Goal: Task Accomplishment & Management: Manage account settings

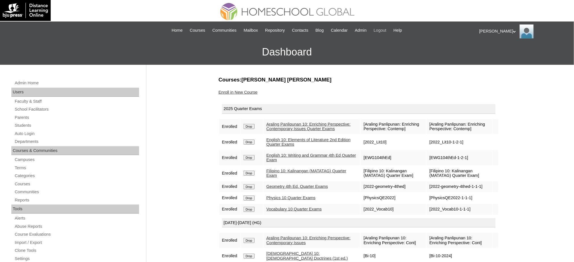
click at [386, 32] on span "Logout" at bounding box center [380, 30] width 13 height 7
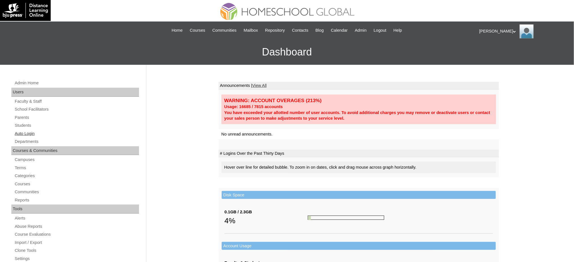
click at [28, 132] on link "Auto Login" at bounding box center [76, 133] width 125 height 7
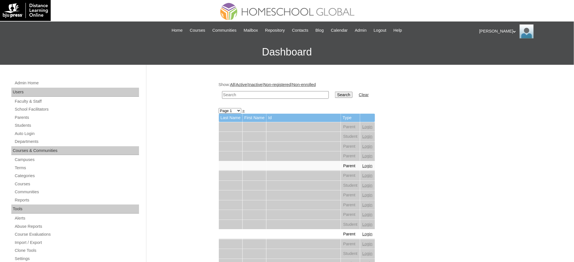
click at [248, 97] on input "text" at bounding box center [275, 95] width 107 height 8
paste input "Sofia Margaret"
type input "Sofia Margaret"
click at [335, 92] on input "Search" at bounding box center [344, 95] width 18 height 6
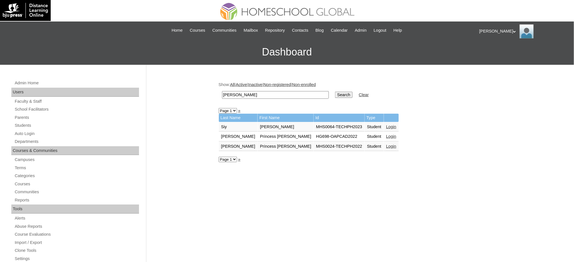
click at [386, 125] on link "Login" at bounding box center [391, 127] width 10 height 5
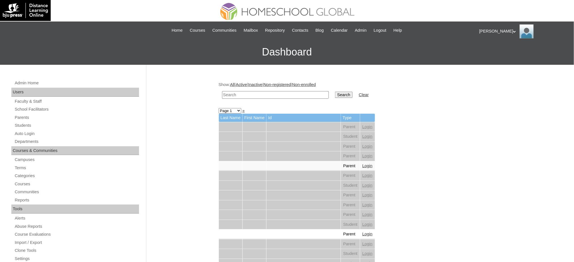
click at [252, 94] on input "text" at bounding box center [275, 95] width 107 height 8
click at [26, 127] on link "Students" at bounding box center [76, 125] width 125 height 7
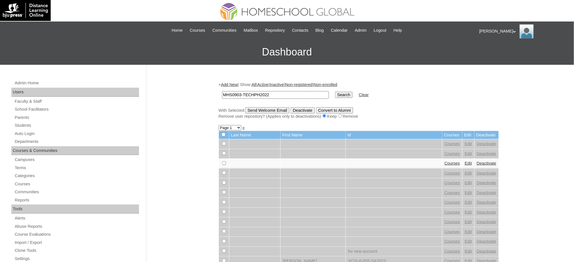
type input "MHS0903-TECHPH2022"
click at [335, 93] on input "Search" at bounding box center [344, 95] width 18 height 6
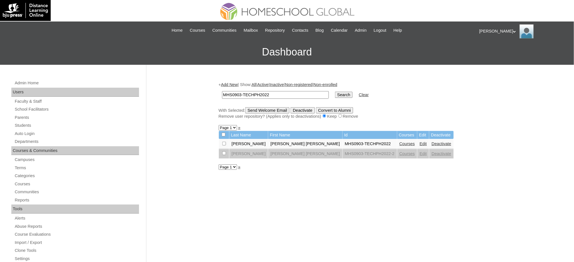
click at [420, 142] on link "Edit" at bounding box center [423, 144] width 7 height 5
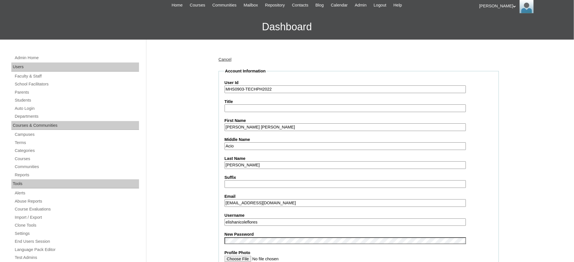
scroll to position [113, 0]
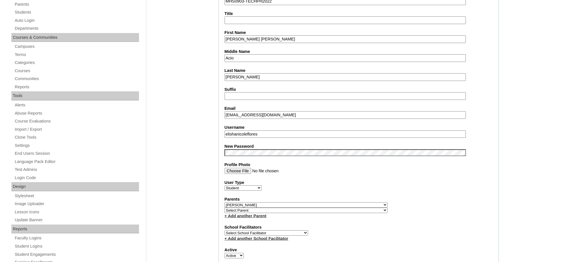
click at [252, 131] on input "elishanicoleflores" at bounding box center [345, 135] width 241 height 8
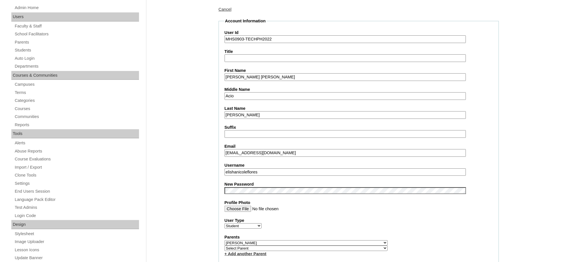
click at [243, 77] on input "Elisha Nicole" at bounding box center [345, 77] width 241 height 8
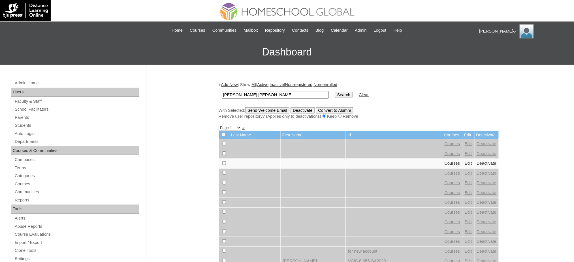
type input "Elisha Nicole"
click at [335, 95] on input "Search" at bounding box center [344, 95] width 18 height 6
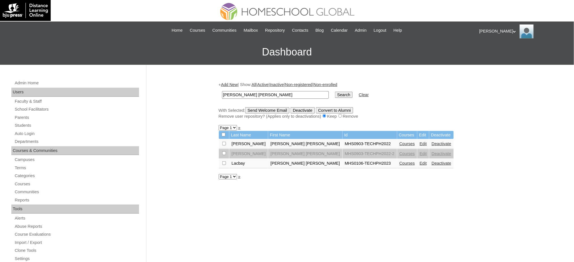
click at [399, 142] on link "Courses" at bounding box center [407, 144] width 16 height 5
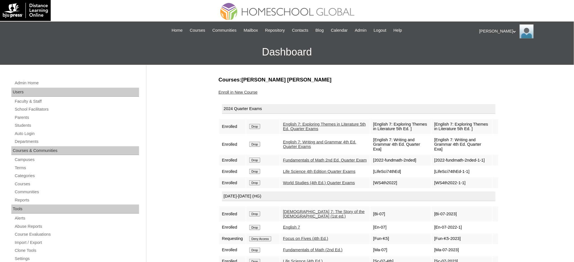
click at [258, 125] on input "Drop" at bounding box center [254, 126] width 11 height 5
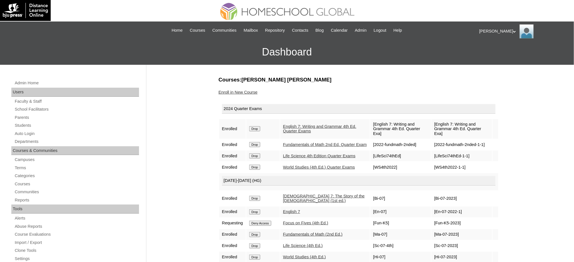
click at [253, 126] on input "Drop" at bounding box center [254, 128] width 11 height 5
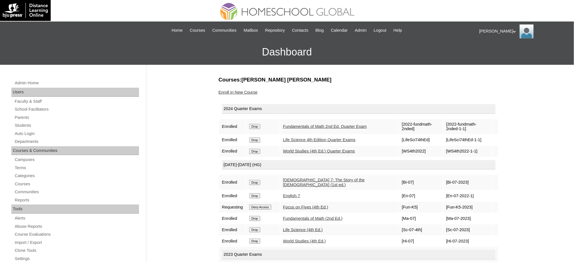
click at [254, 127] on input "Drop" at bounding box center [254, 126] width 11 height 5
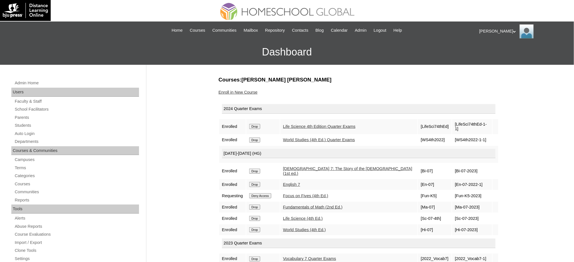
click at [250, 124] on input "Drop" at bounding box center [254, 126] width 11 height 5
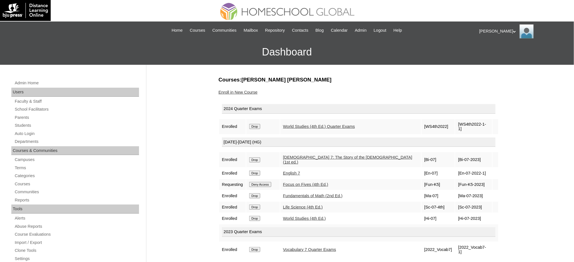
click at [258, 124] on input "Drop" at bounding box center [254, 126] width 11 height 5
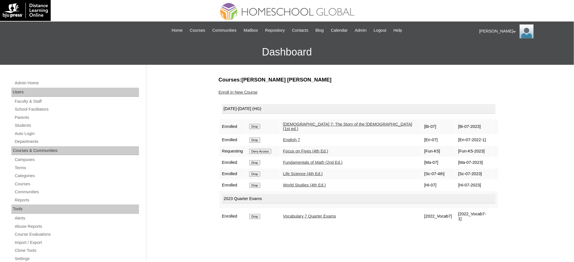
click at [258, 124] on input "Drop" at bounding box center [254, 126] width 11 height 5
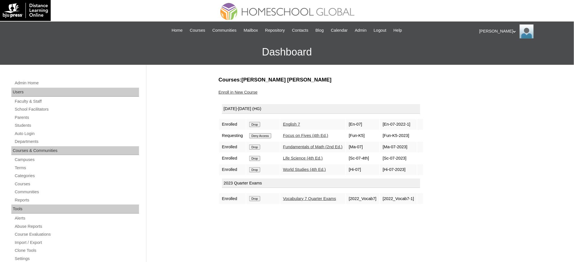
click at [256, 122] on input "Drop" at bounding box center [254, 124] width 11 height 5
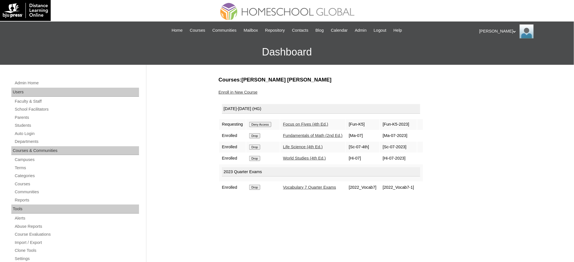
click at [264, 124] on input "Deny Access" at bounding box center [260, 124] width 22 height 5
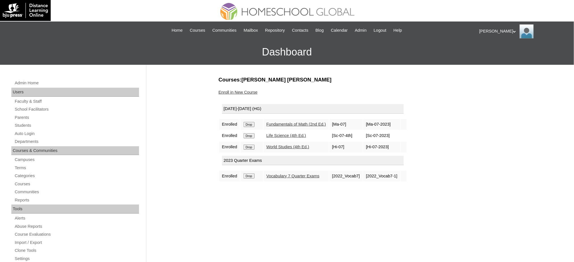
click at [252, 125] on input "Drop" at bounding box center [248, 124] width 11 height 5
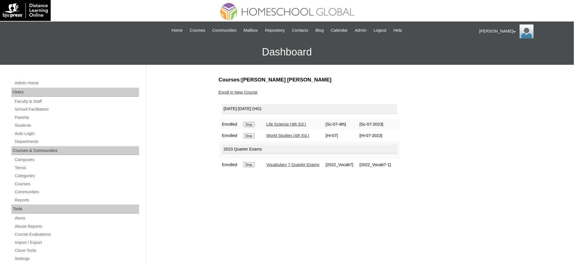
click at [253, 125] on input "Drop" at bounding box center [248, 124] width 11 height 5
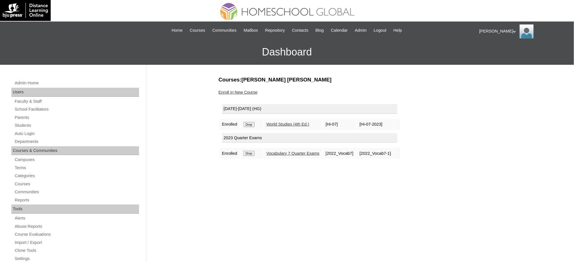
click at [252, 123] on input "Drop" at bounding box center [248, 124] width 11 height 5
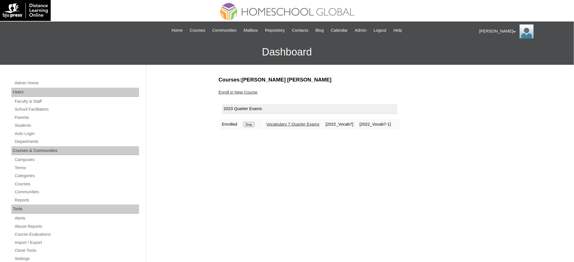
click at [251, 126] on td "Drop" at bounding box center [252, 124] width 22 height 11
click at [251, 124] on input "Drop" at bounding box center [248, 124] width 11 height 5
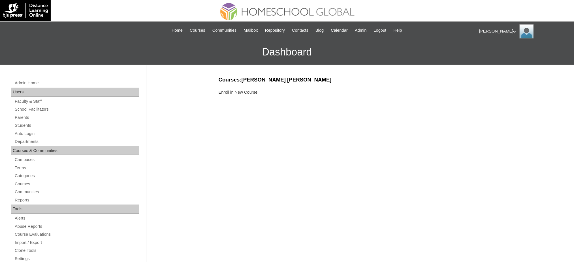
click at [243, 90] on link "Enroll in New Course" at bounding box center [238, 92] width 39 height 5
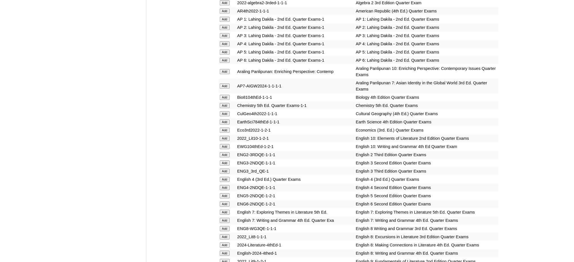
scroll to position [566, 0]
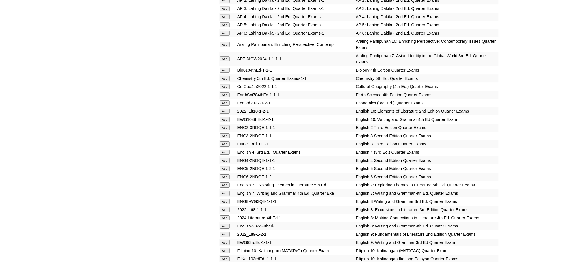
click at [221, 92] on input "Add" at bounding box center [225, 94] width 10 height 5
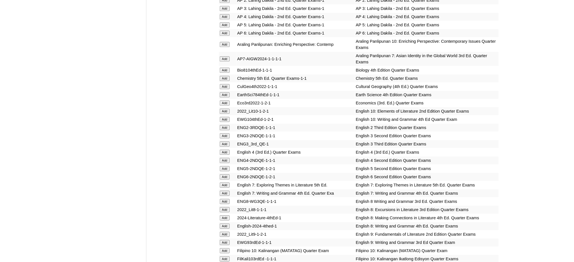
click at [221, 92] on input "Add" at bounding box center [225, 94] width 10 height 5
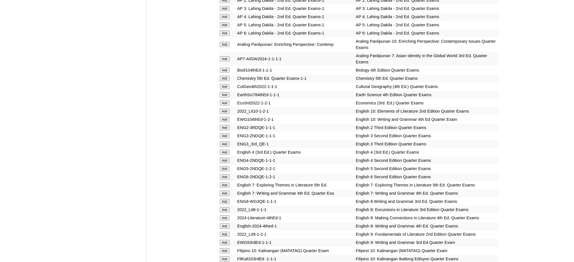
click at [221, 92] on input "Add" at bounding box center [225, 94] width 10 height 5
click at [225, 215] on input "Add" at bounding box center [225, 217] width 10 height 5
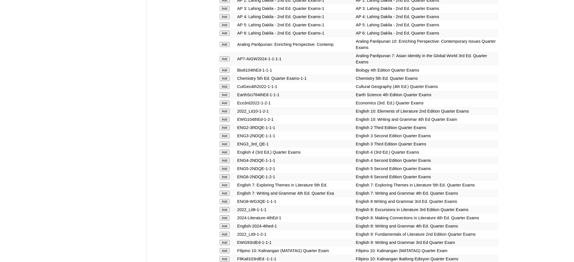
click at [225, 215] on input "Add" at bounding box center [225, 217] width 10 height 5
click at [225, 224] on input "Add" at bounding box center [225, 226] width 10 height 5
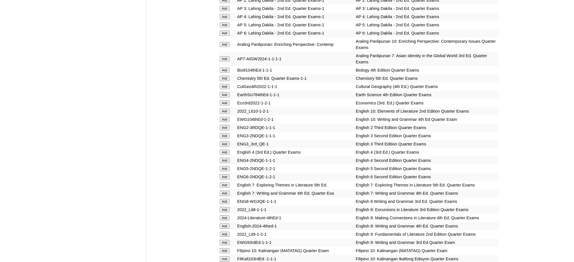
click at [225, 224] on input "Add" at bounding box center [225, 226] width 10 height 5
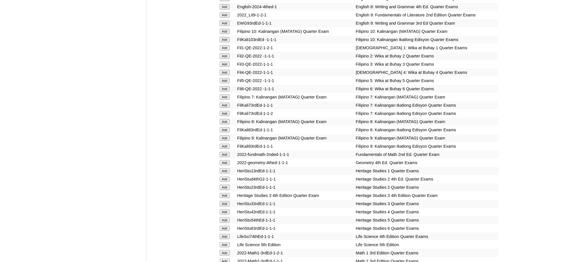
scroll to position [830, 0]
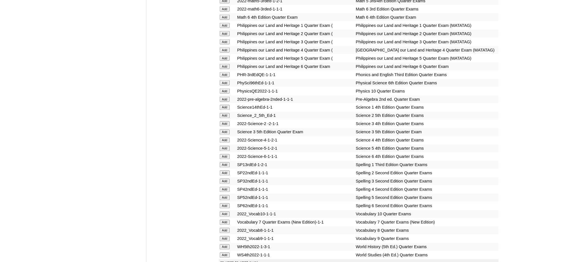
scroll to position [1094, 0]
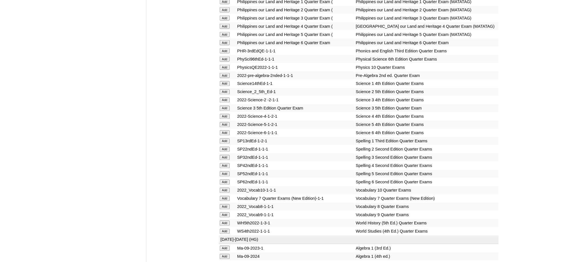
click at [223, 73] on input "Add" at bounding box center [225, 75] width 10 height 5
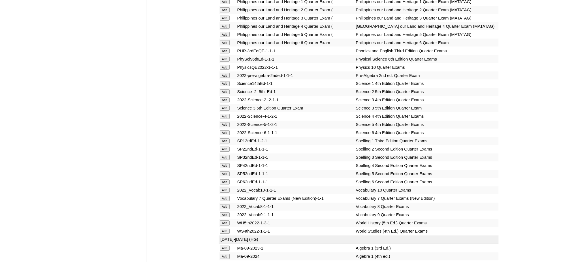
click at [223, 73] on input "Add" at bounding box center [225, 75] width 10 height 5
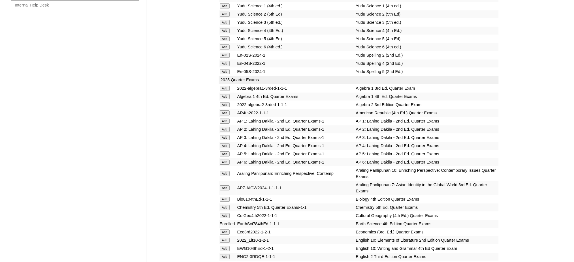
scroll to position [453, 0]
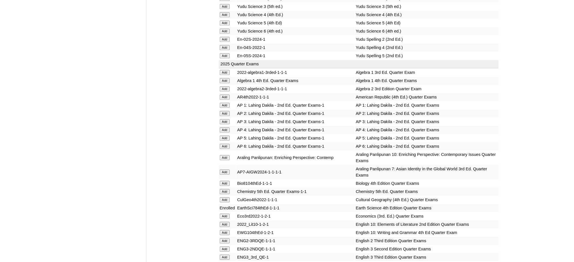
click at [226, 95] on input "Add" at bounding box center [225, 97] width 10 height 5
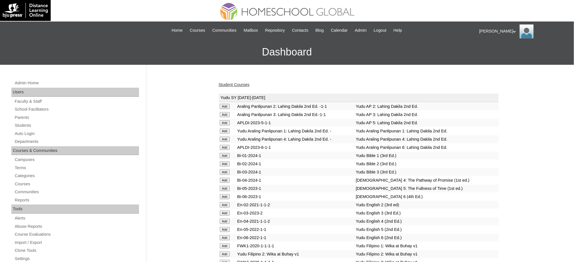
click at [226, 85] on link "Student Courses" at bounding box center [234, 84] width 31 height 5
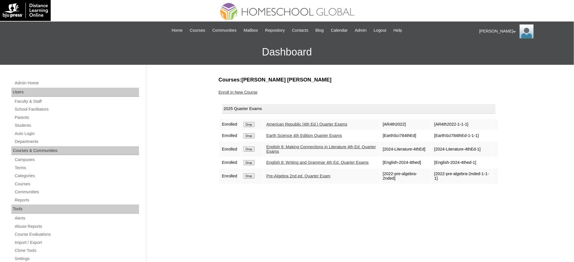
click at [241, 94] on link "Enroll in New Course" at bounding box center [238, 92] width 39 height 5
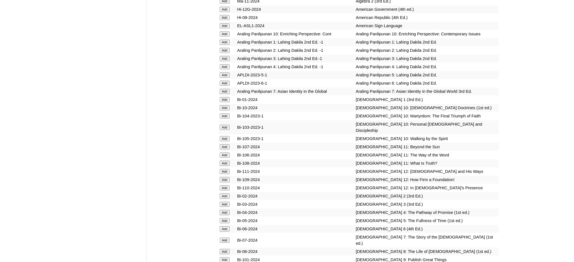
scroll to position [1359, 0]
click at [226, 14] on input "Add" at bounding box center [225, 16] width 10 height 5
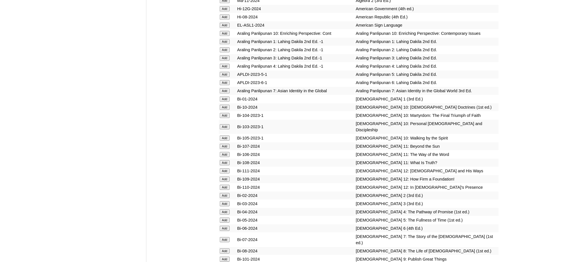
click at [226, 14] on input "Add" at bounding box center [225, 16] width 10 height 5
click at [226, 249] on input "Add" at bounding box center [225, 251] width 10 height 5
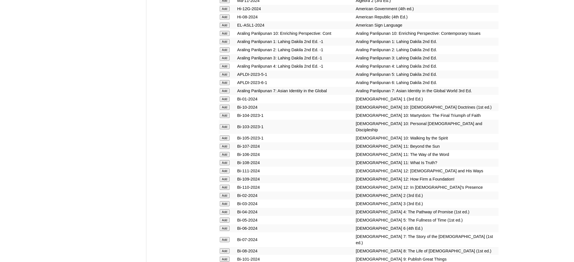
click at [226, 249] on input "Add" at bounding box center [225, 251] width 10 height 5
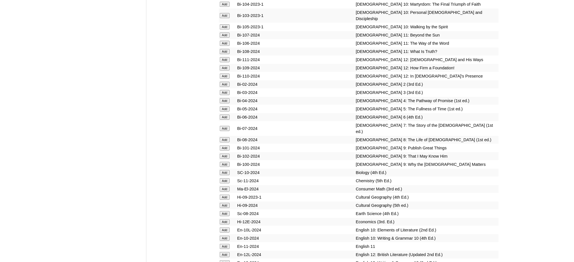
scroll to position [1472, 0]
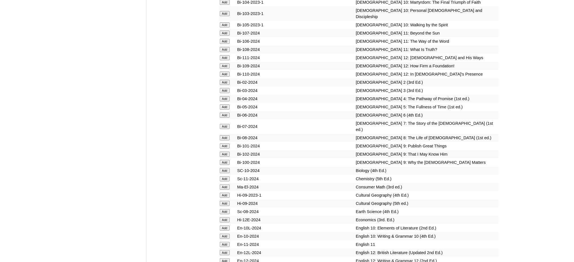
click at [223, 209] on input "Add" at bounding box center [225, 211] width 10 height 5
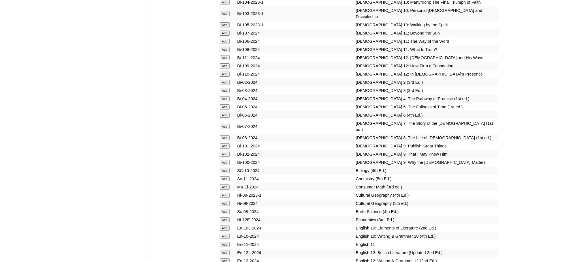
click at [223, 209] on input "Add" at bounding box center [225, 211] width 10 height 5
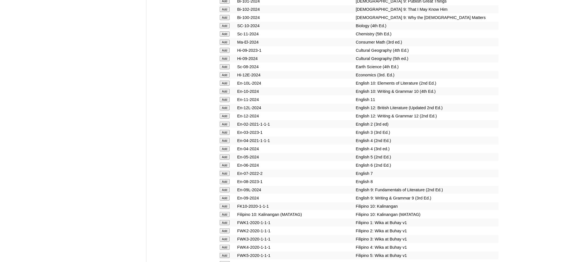
scroll to position [1623, 0]
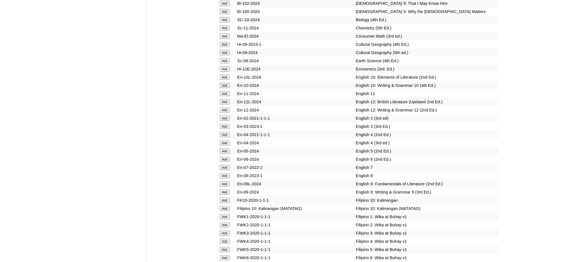
click at [224, 173] on input "Add" at bounding box center [225, 175] width 10 height 5
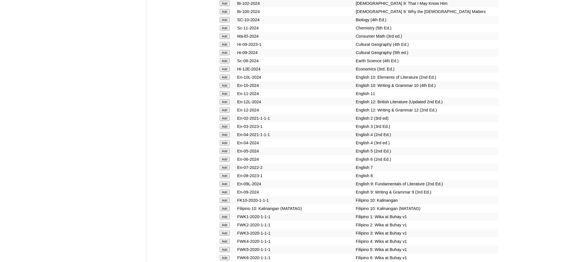
click at [224, 173] on input "Add" at bounding box center [225, 175] width 10 height 5
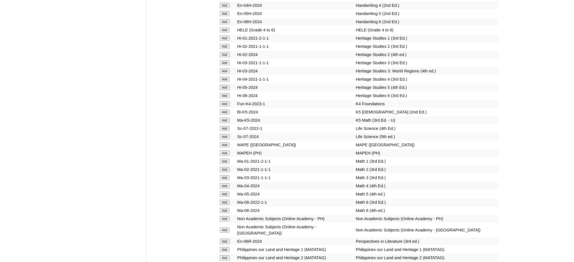
scroll to position [2000, 0]
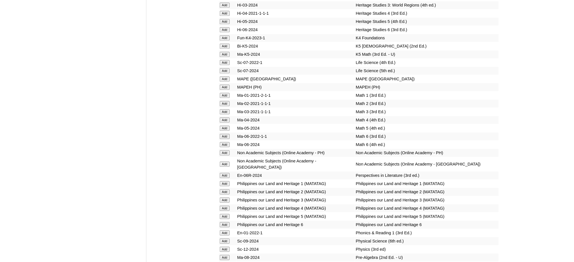
scroll to position [2076, 0]
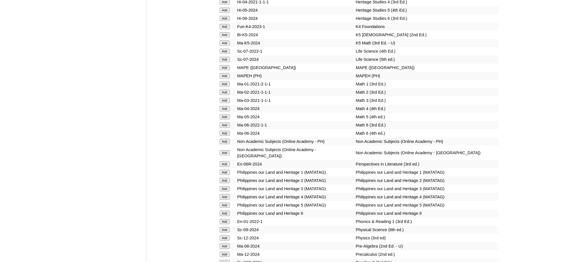
click at [220, 65] on input "Add" at bounding box center [225, 67] width 10 height 5
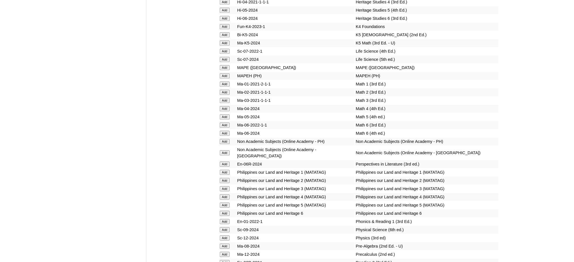
click at [220, 65] on input "Add" at bounding box center [225, 67] width 10 height 5
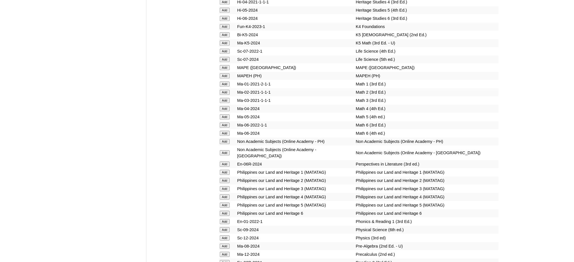
click at [220, 65] on input "Add" at bounding box center [225, 67] width 10 height 5
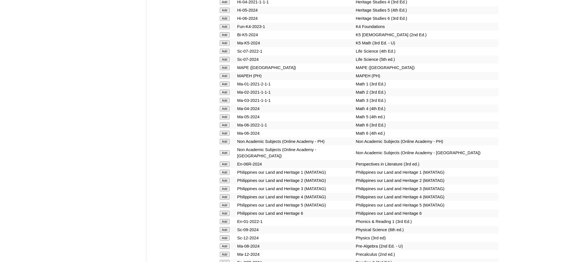
click at [220, 65] on input "Add" at bounding box center [225, 67] width 10 height 5
click at [221, 244] on input "Add" at bounding box center [225, 246] width 10 height 5
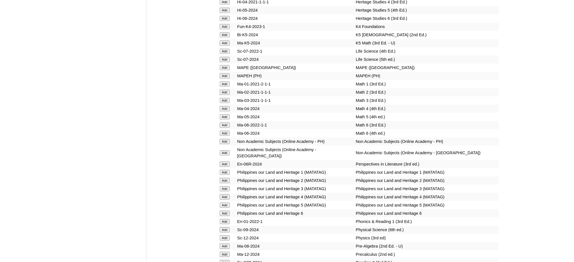
click at [221, 244] on input "Add" at bounding box center [225, 246] width 10 height 5
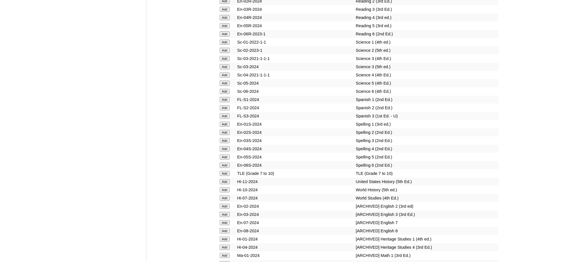
scroll to position [2409, 0]
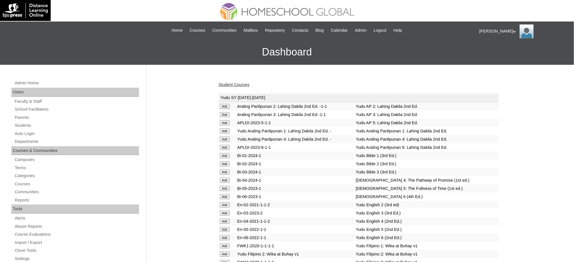
click at [235, 83] on link "Student Courses" at bounding box center [234, 84] width 31 height 5
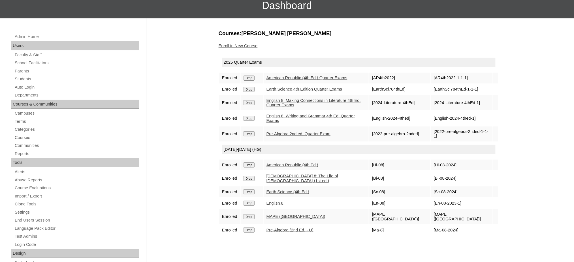
scroll to position [38, 0]
